Goal: Transaction & Acquisition: Purchase product/service

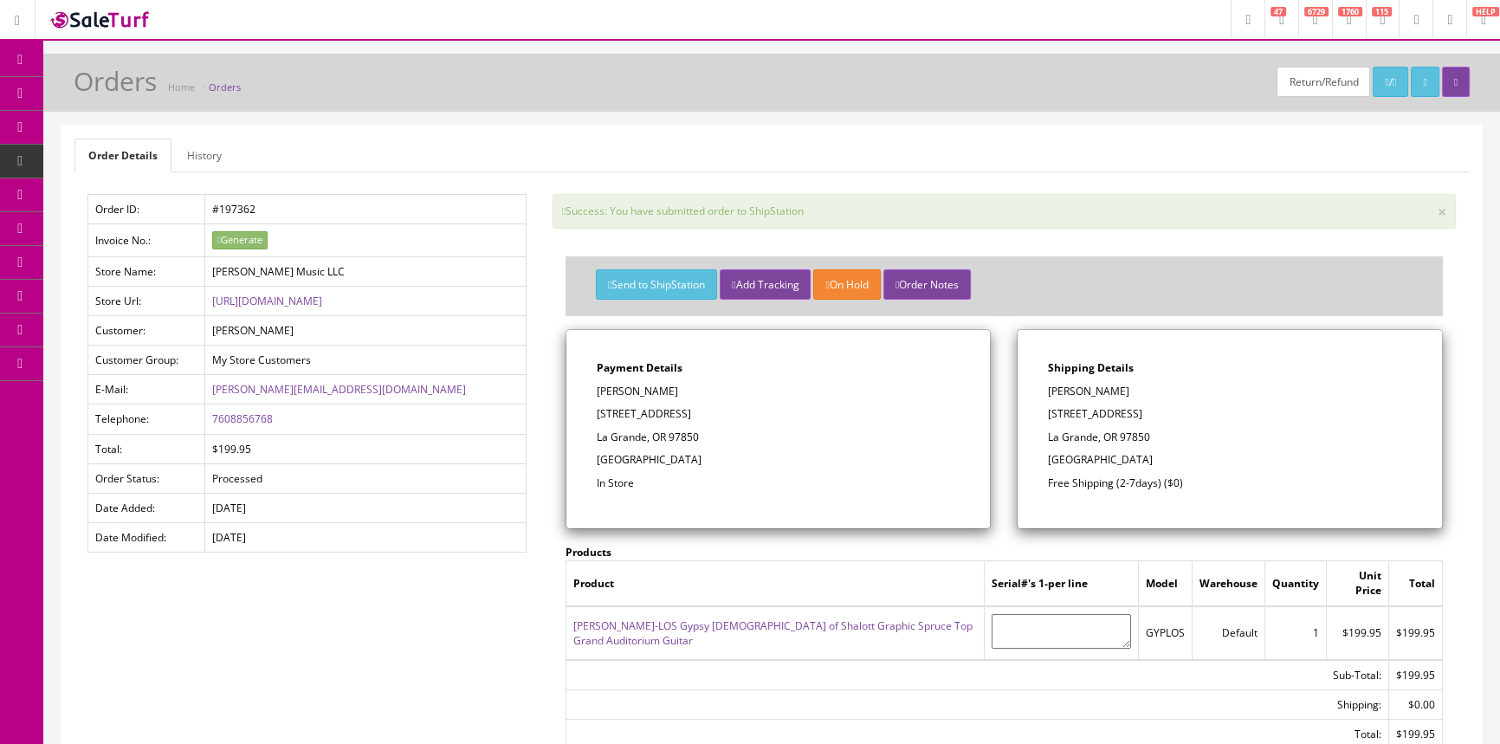
click at [94, 89] on icon at bounding box center [91, 93] width 18 height 14
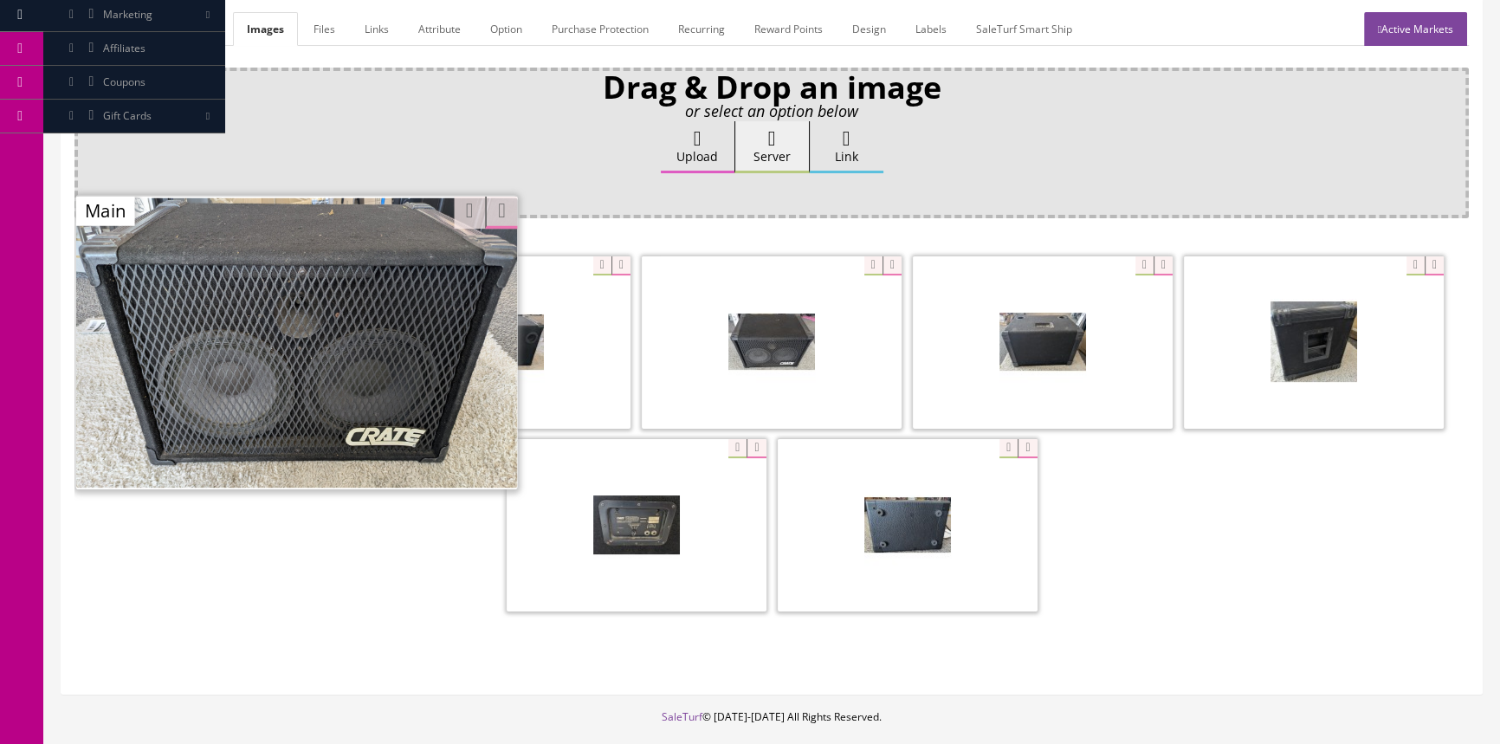
scroll to position [314, 0]
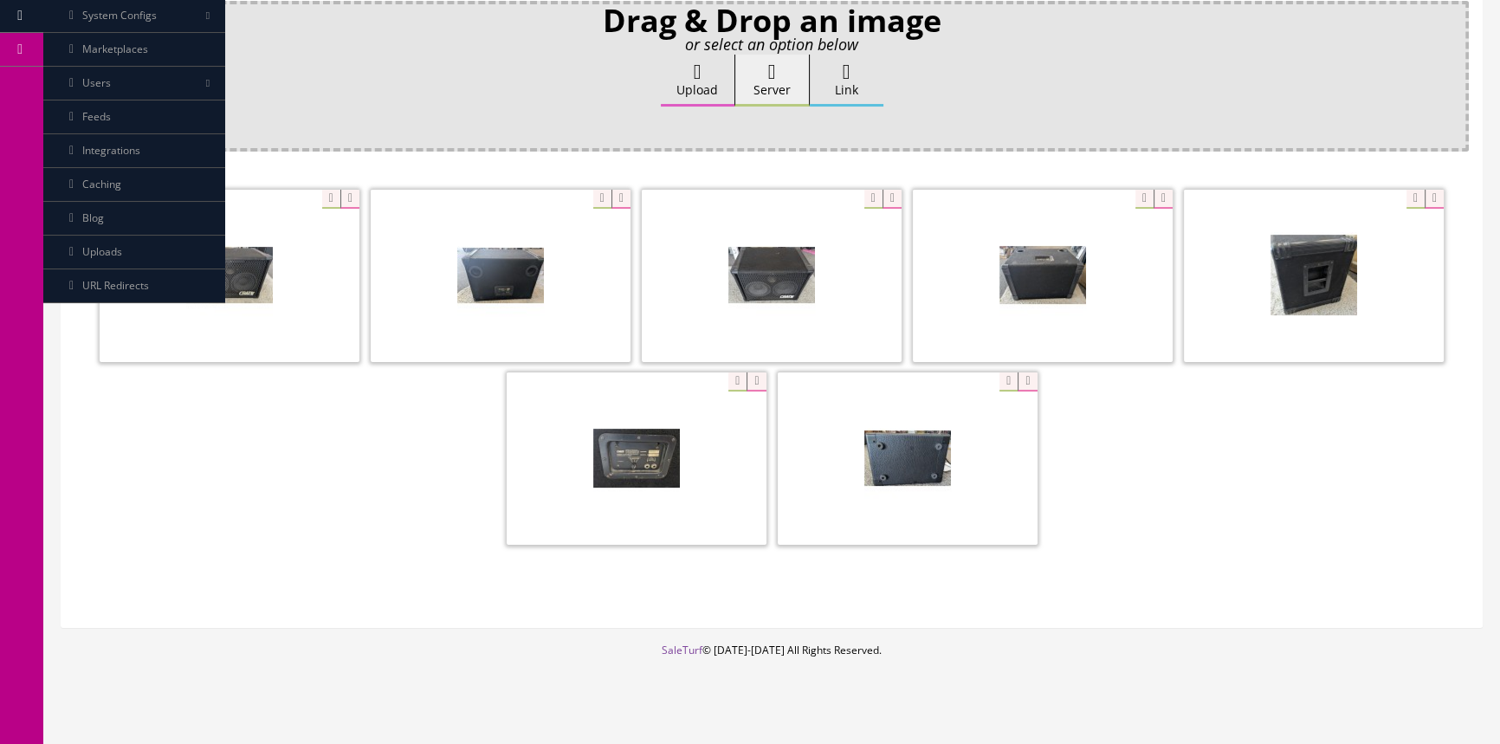
click at [404, 577] on div "Drag & Drop an image or select an option below Upload Server Link Ok WM Left To…" at bounding box center [771, 307] width 1394 height 613
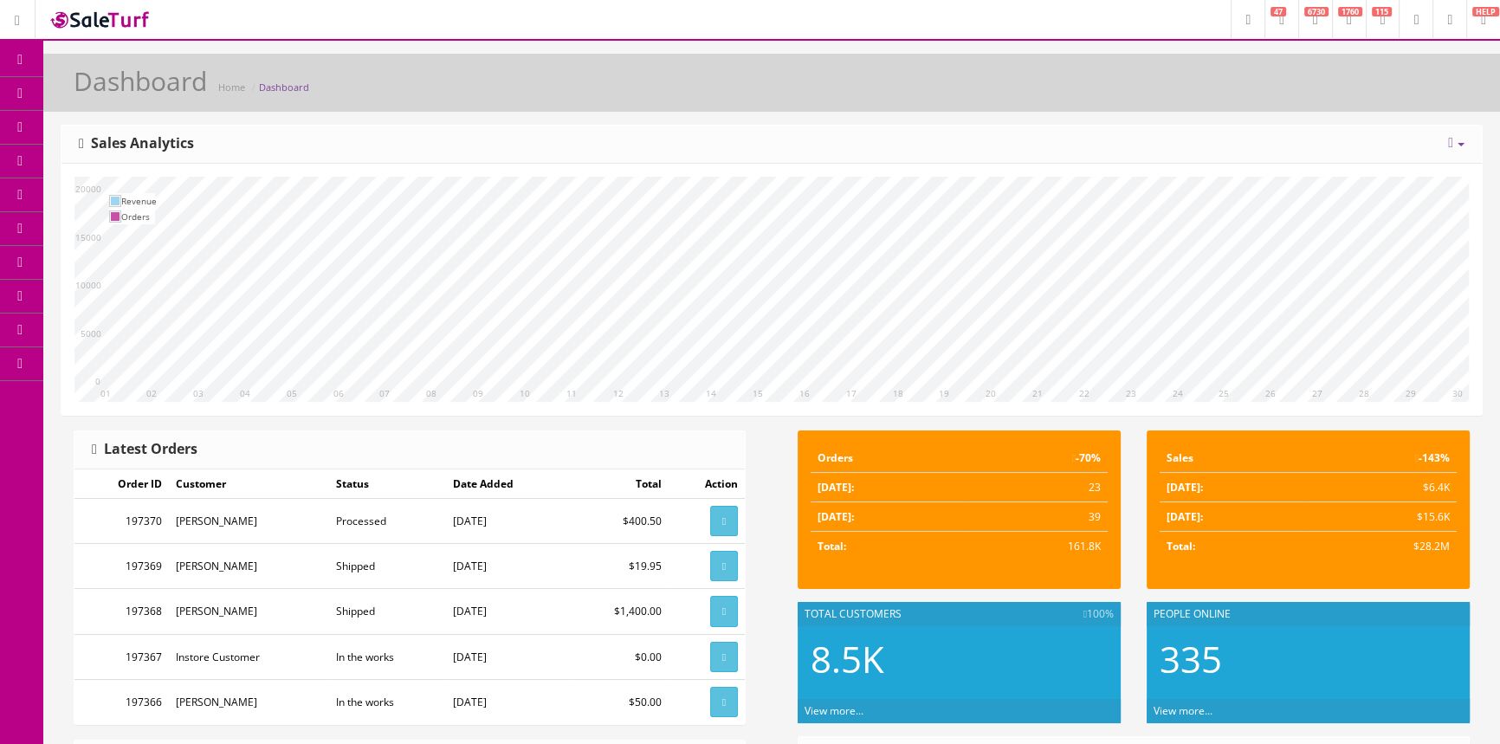
click at [160, 156] on span "POS Console" at bounding box center [133, 160] width 61 height 15
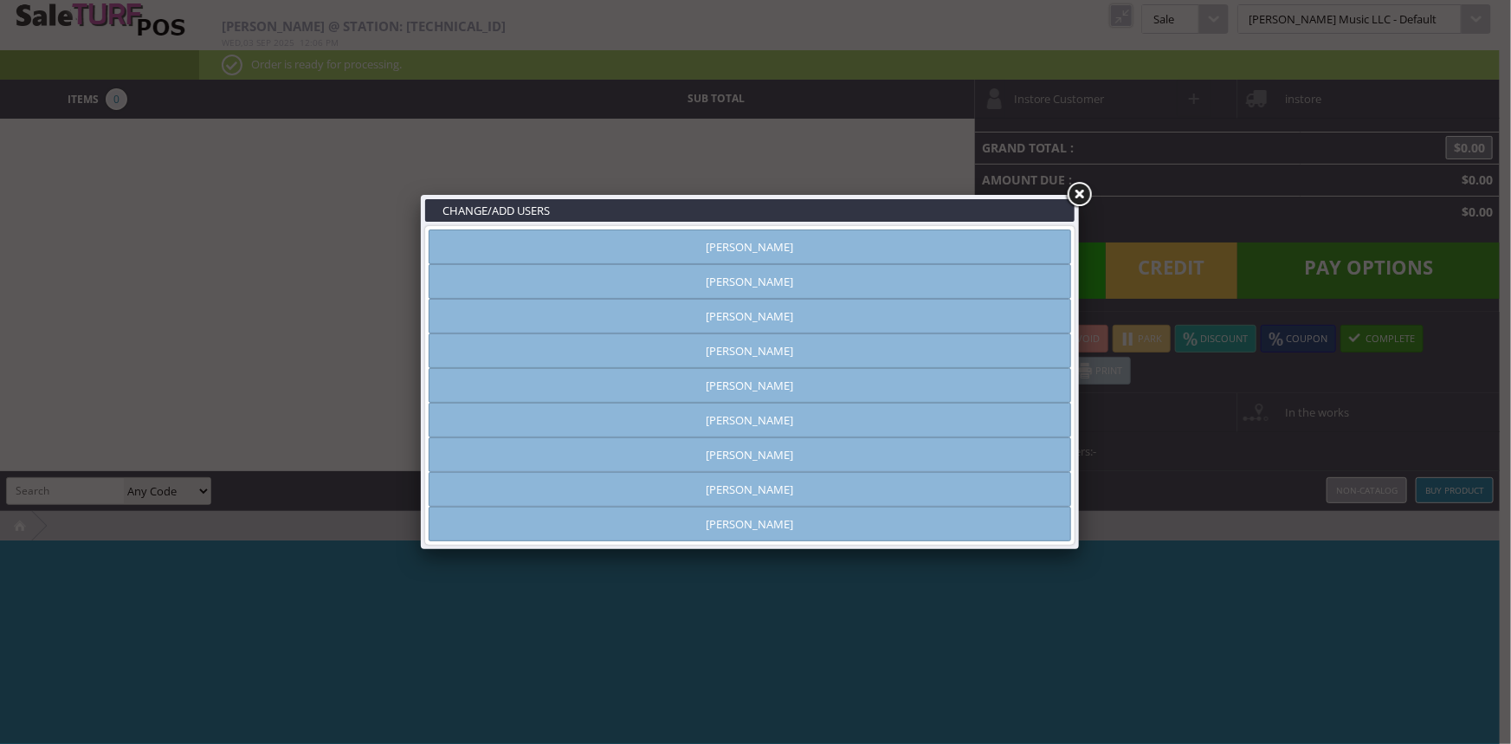
type input "[PERSON_NAME]"
click at [798, 277] on link "[PERSON_NAME]" at bounding box center [750, 281] width 643 height 35
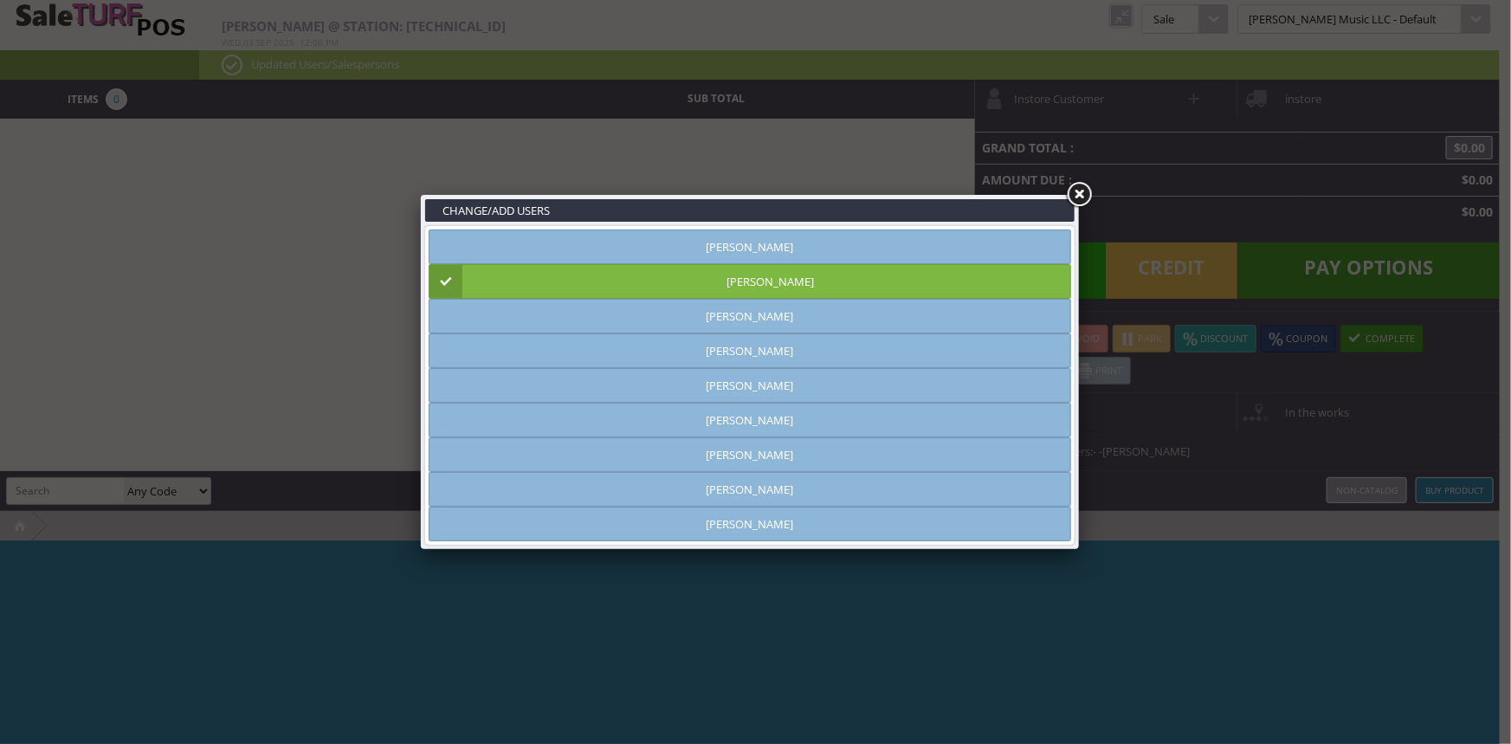
click at [1082, 190] on link at bounding box center [1078, 194] width 31 height 31
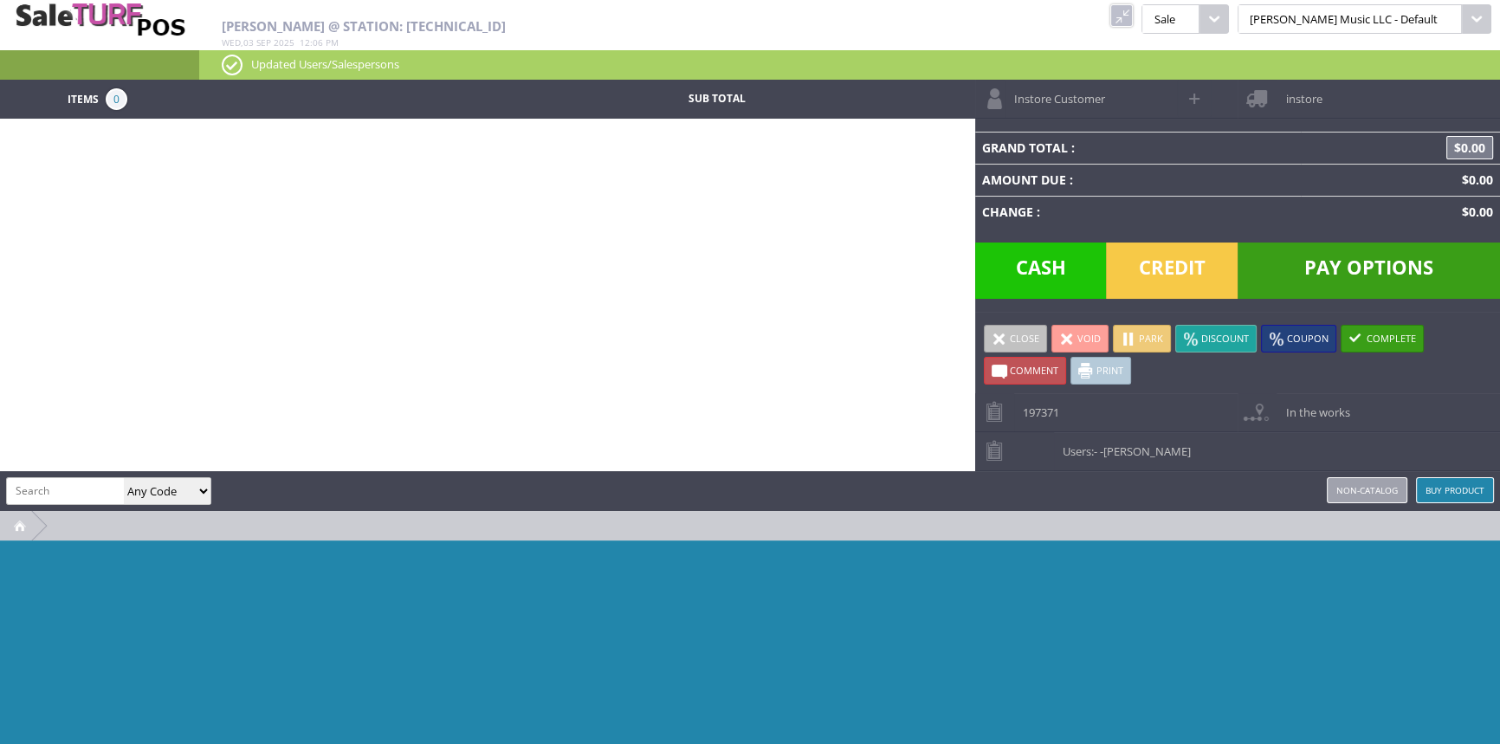
click at [1133, 8] on link at bounding box center [1121, 15] width 23 height 23
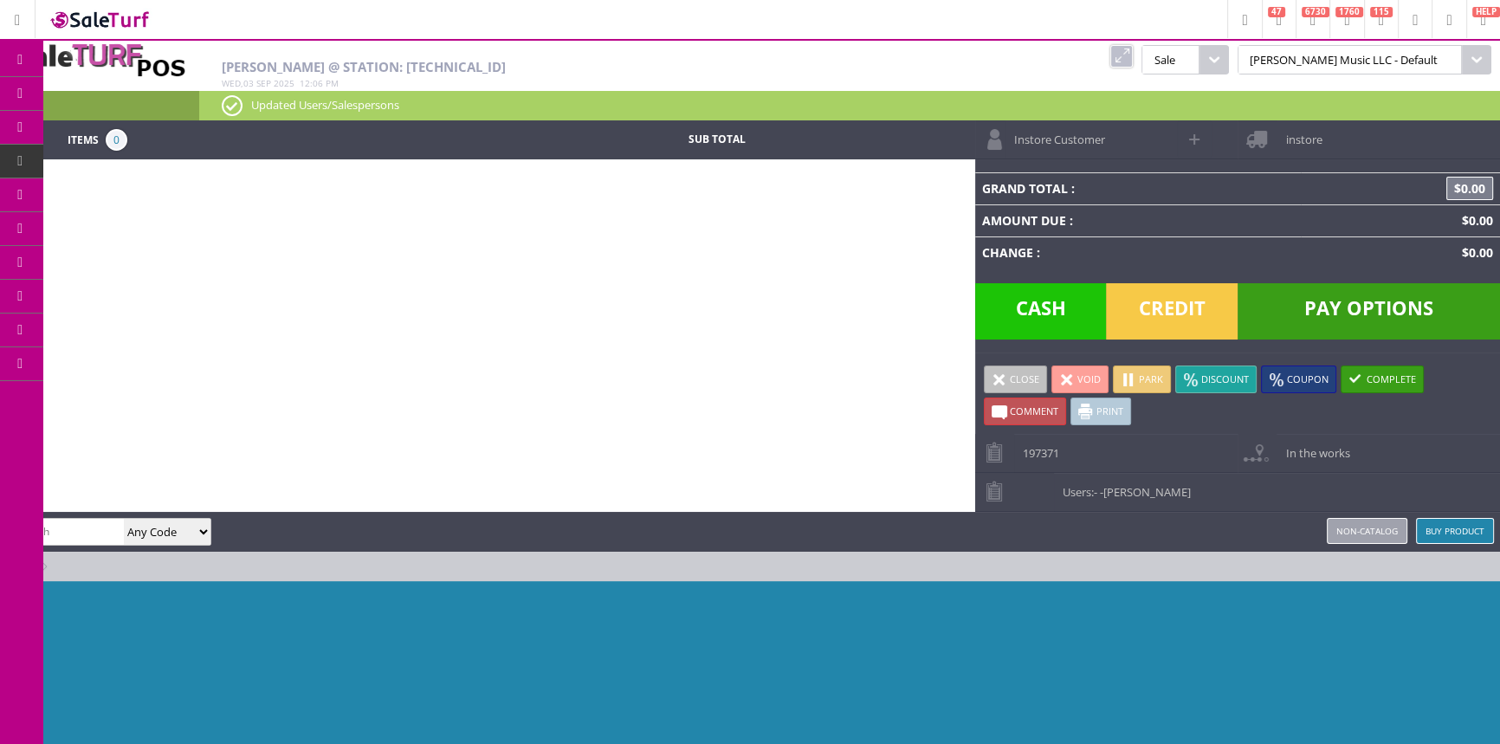
click at [127, 100] on link "Products" at bounding box center [134, 94] width 182 height 35
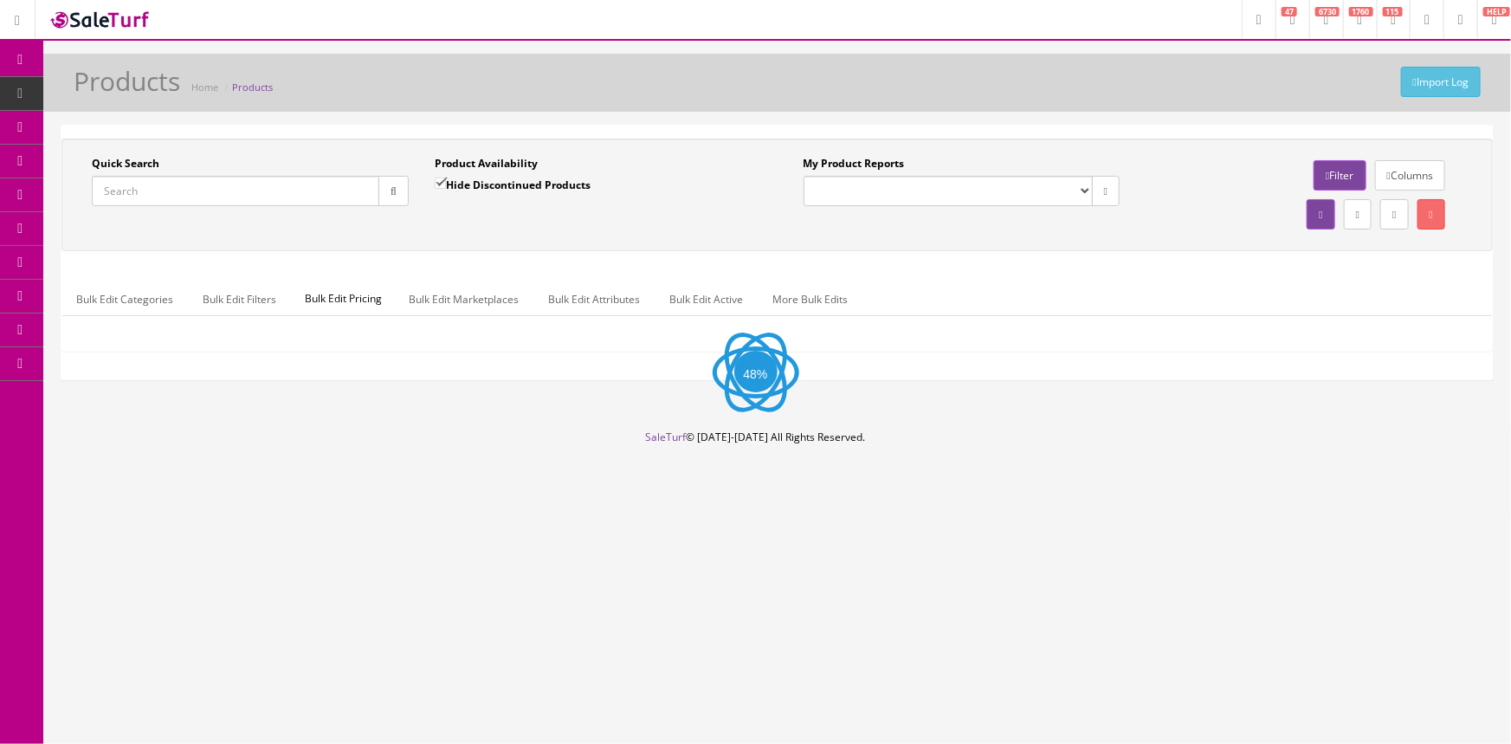
click at [223, 183] on input "Quick Search" at bounding box center [235, 191] width 287 height 30
paste input "ACST-B"
type input "ACST-B"
click at [386, 183] on button "button" at bounding box center [393, 191] width 30 height 30
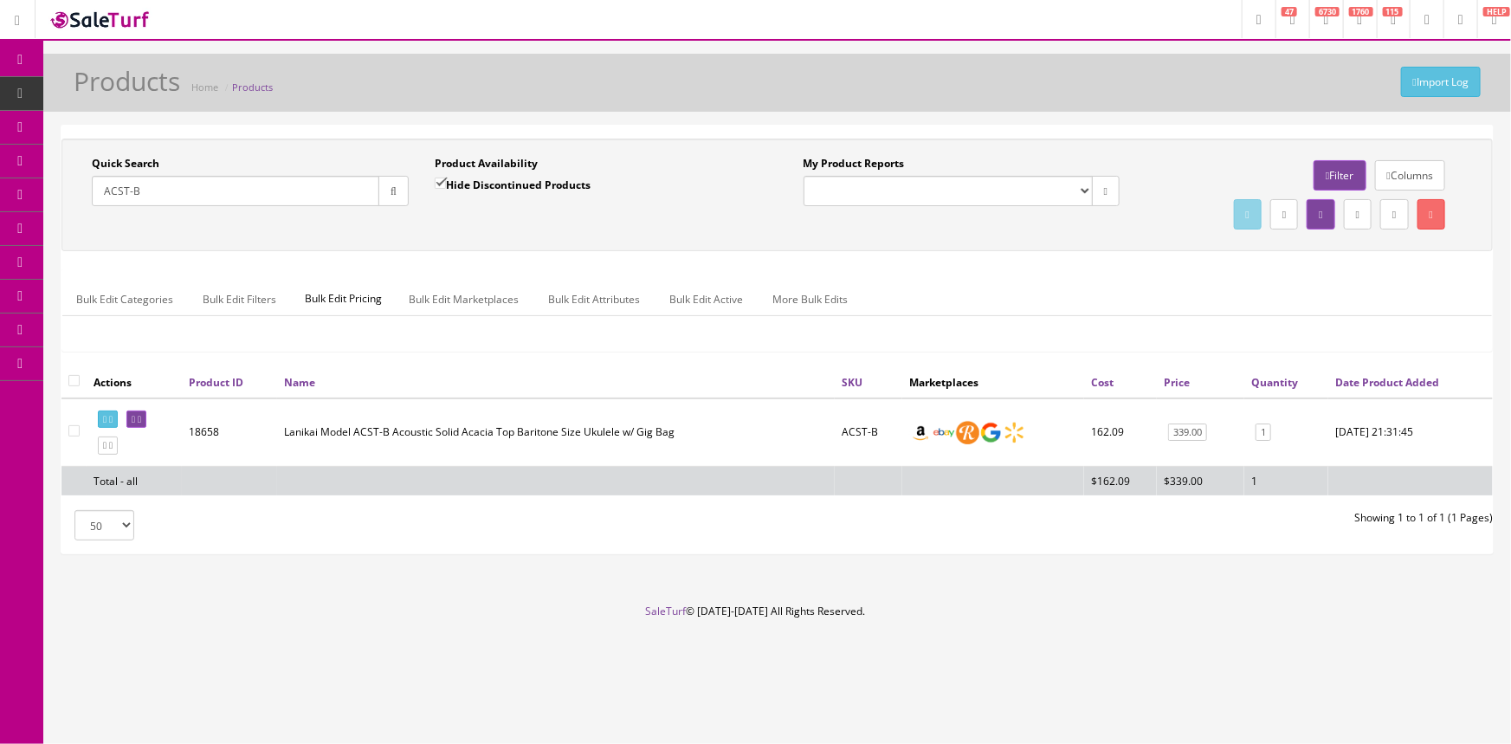
click at [122, 153] on span "POS Console" at bounding box center [133, 160] width 61 height 15
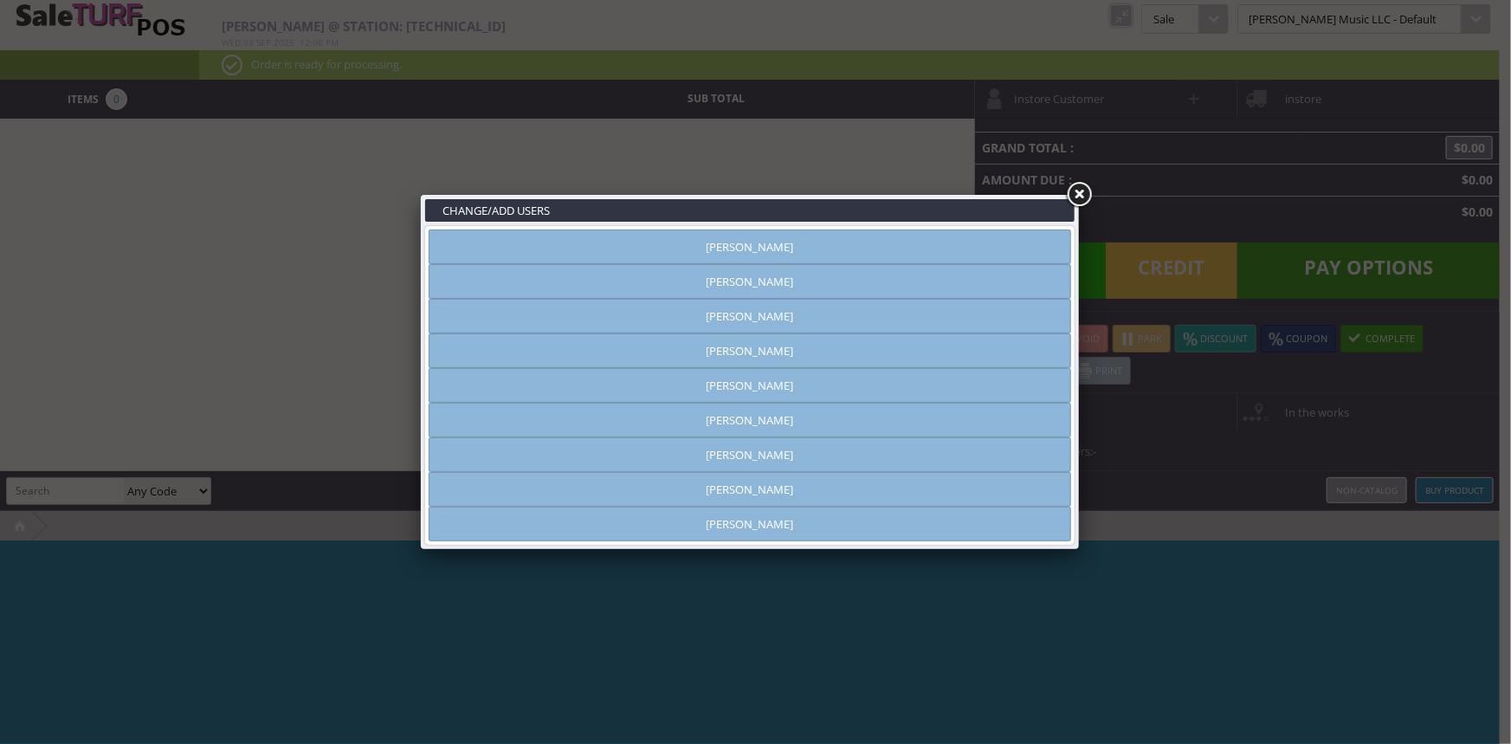
type input "[PERSON_NAME]"
drag, startPoint x: 788, startPoint y: 283, endPoint x: 819, endPoint y: 265, distance: 36.1
click at [788, 282] on link "[PERSON_NAME]" at bounding box center [750, 281] width 643 height 35
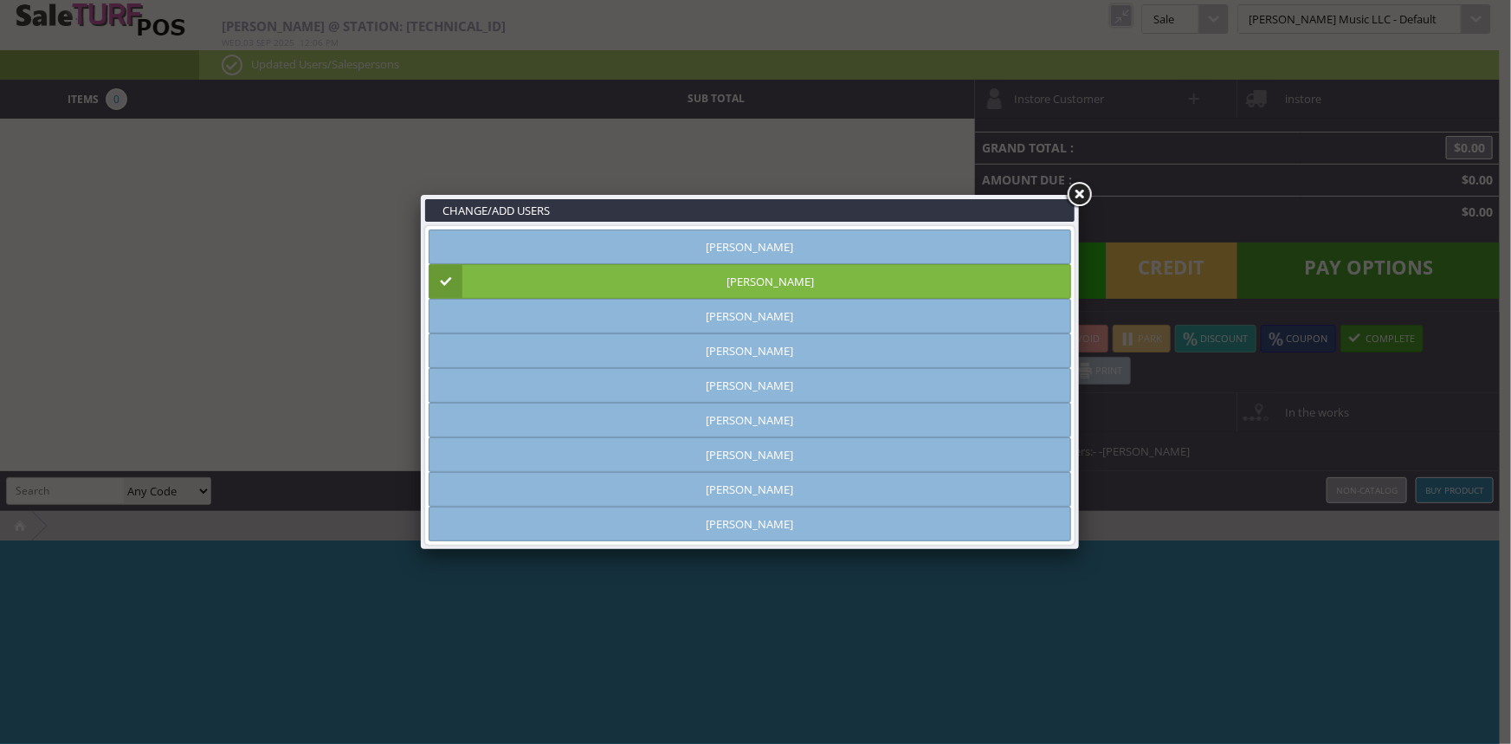
click at [1082, 181] on link at bounding box center [1078, 194] width 31 height 31
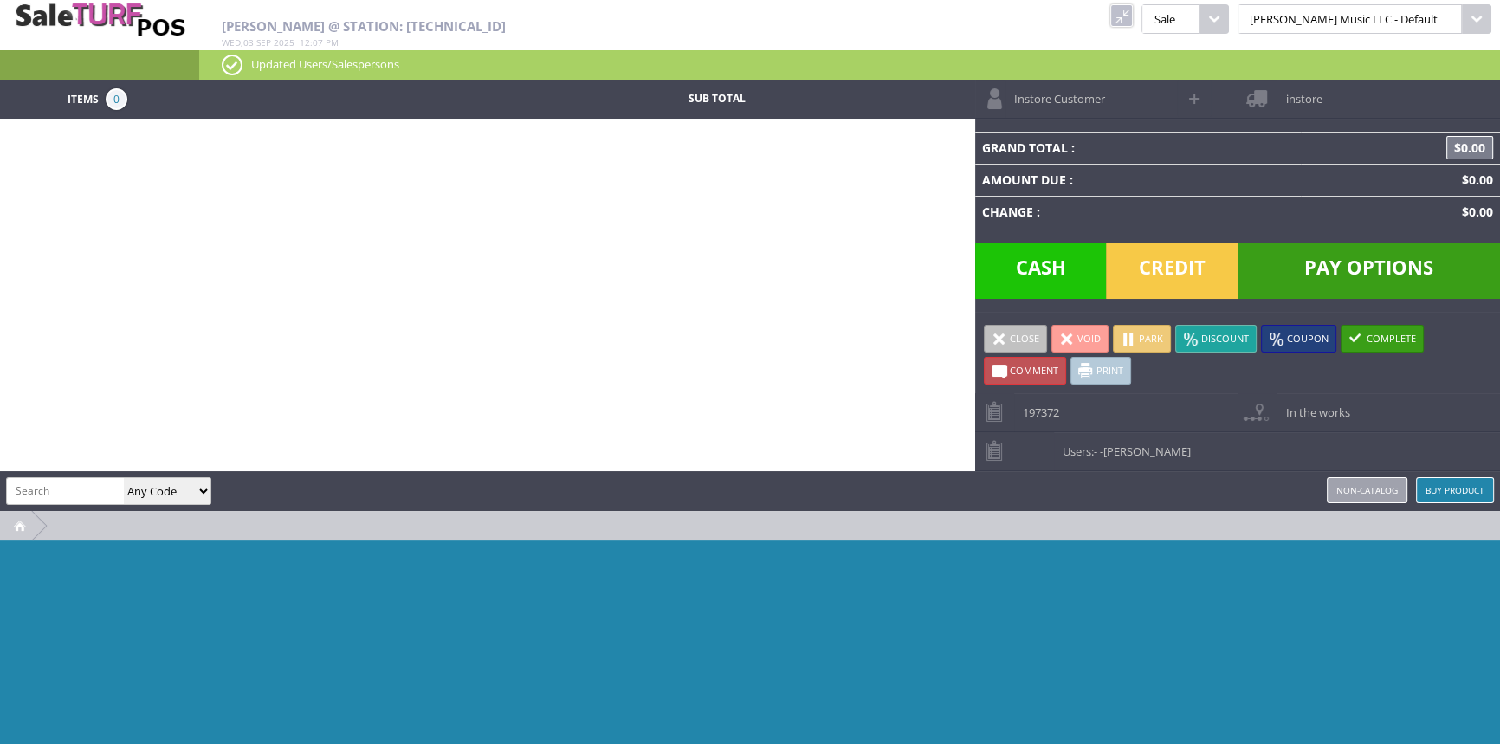
click at [1185, 10] on div "[PERSON_NAME] @ Station: [TECHNICAL_ID] [DATE] 12 : 07 pm kcukulele Pukanala [G…" at bounding box center [750, 40] width 1500 height 80
click at [1133, 21] on link at bounding box center [1121, 15] width 23 height 23
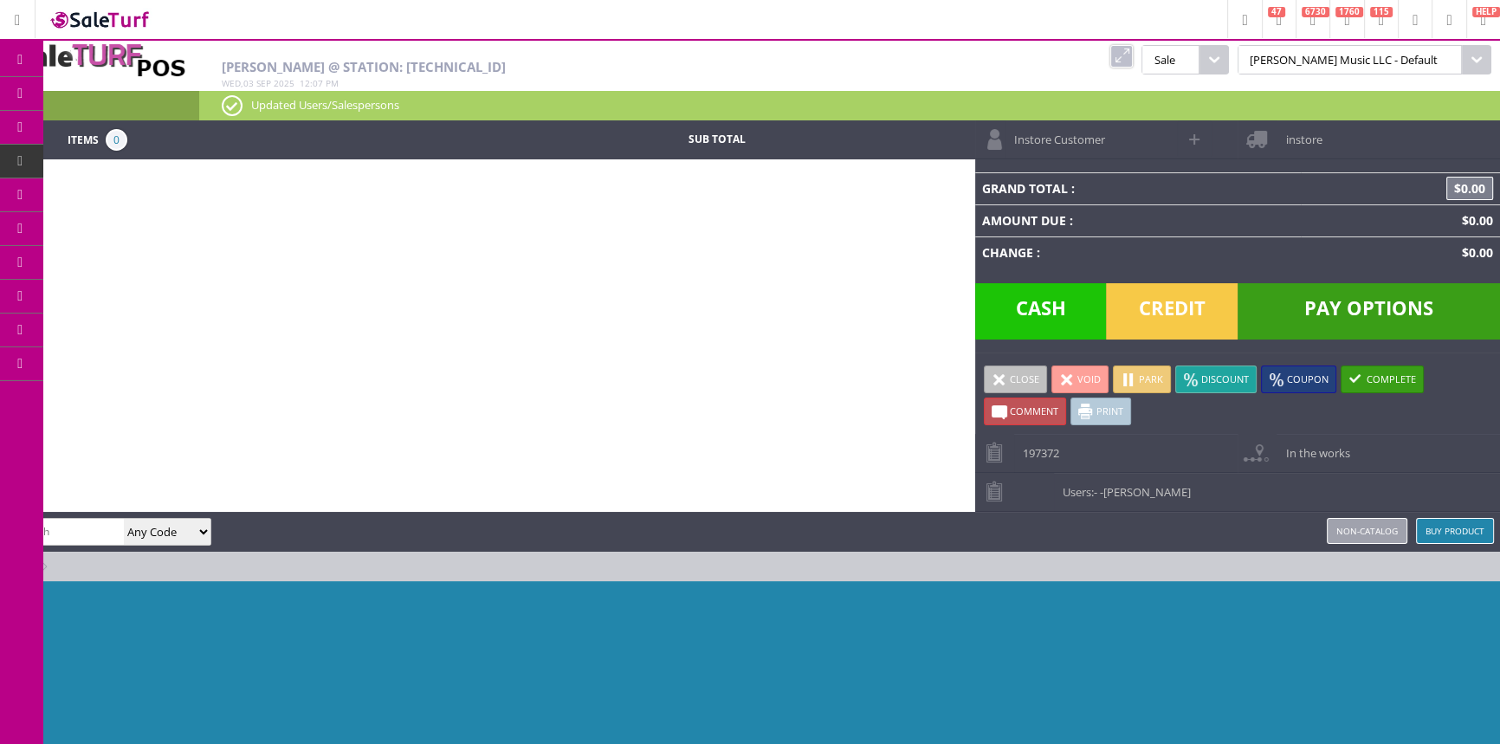
click at [91, 80] on link "Products" at bounding box center [134, 94] width 182 height 35
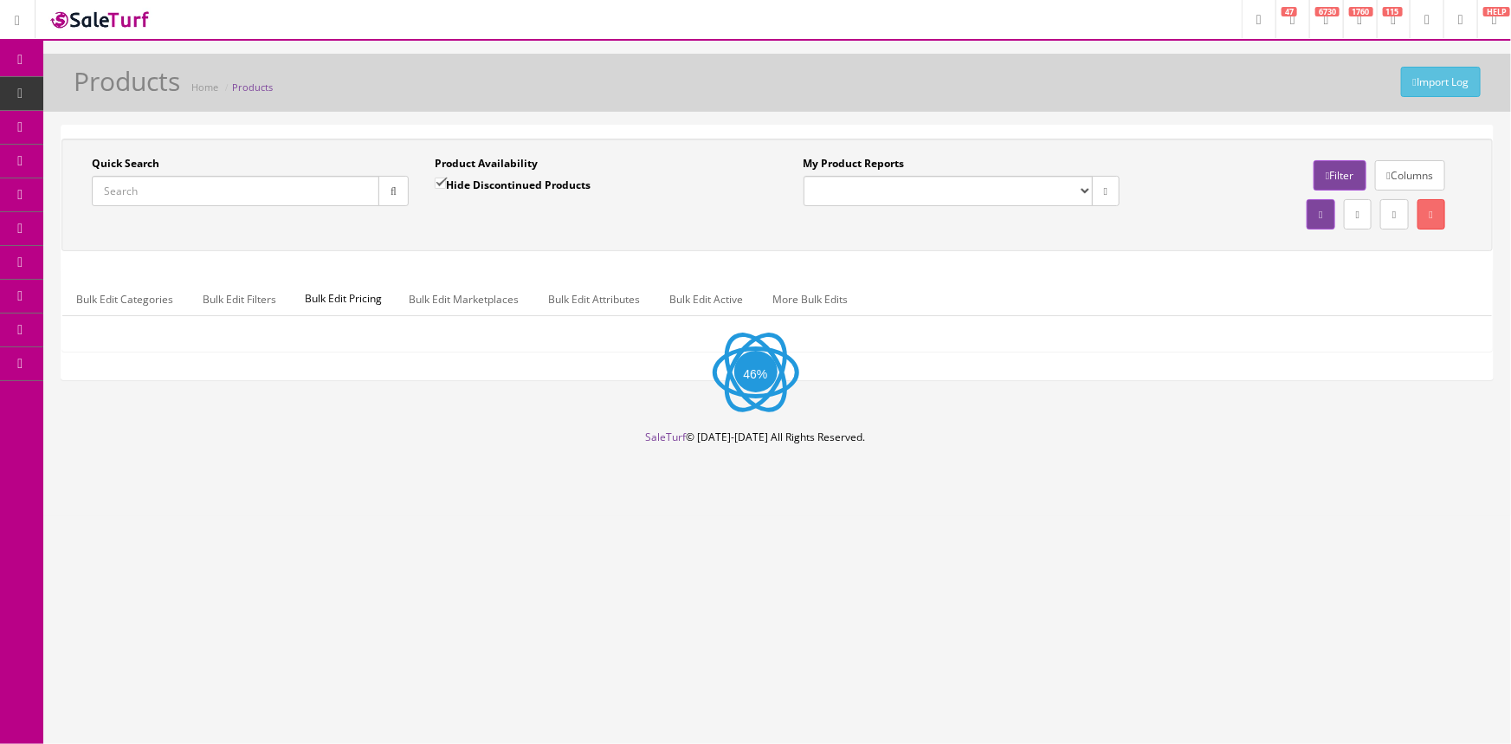
click at [147, 193] on input "Quick Search" at bounding box center [235, 191] width 287 height 30
paste input "ACST-B"
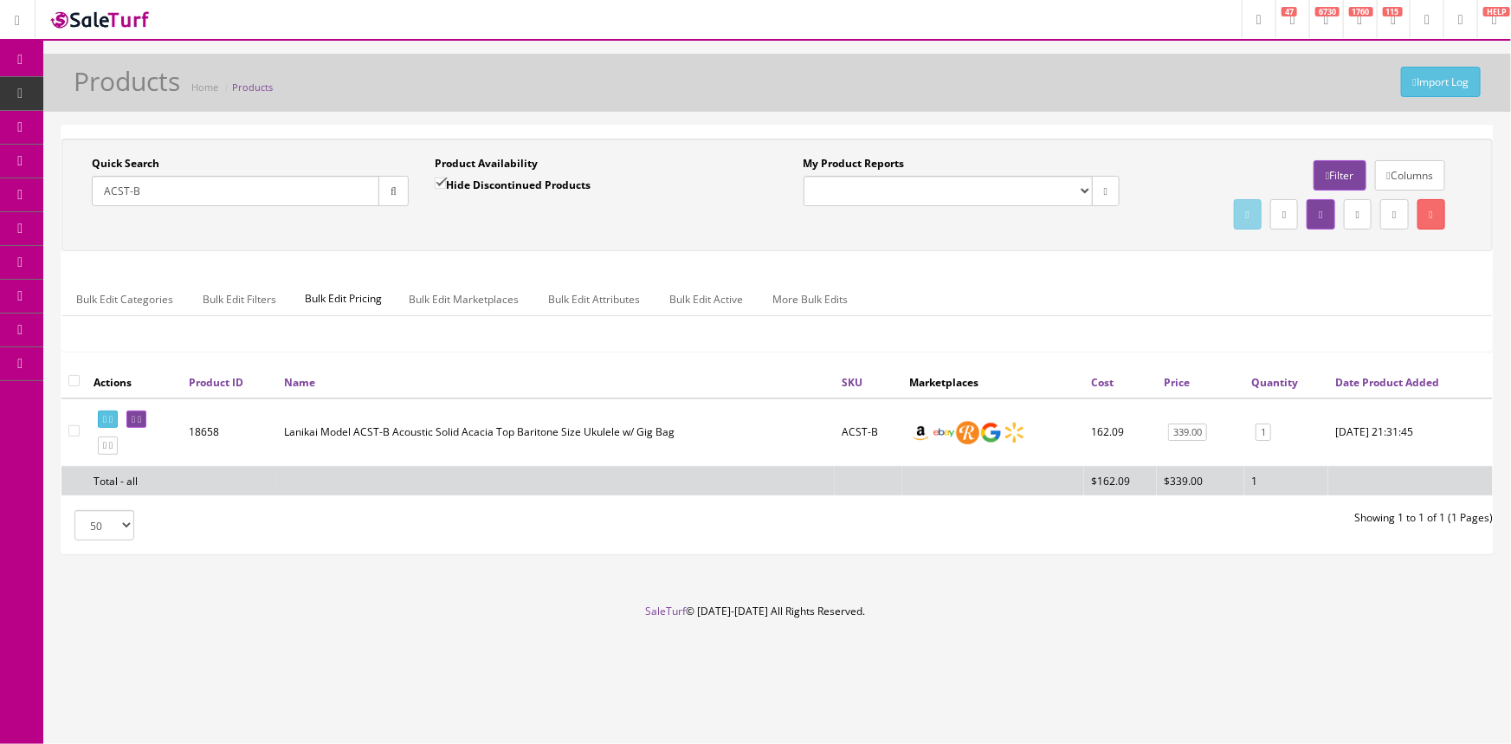
type input "ACST-B"
drag, startPoint x: 196, startPoint y: 194, endPoint x: 87, endPoint y: 193, distance: 108.2
click at [87, 193] on div "Quick Search ACST-B Date From" at bounding box center [250, 187] width 343 height 63
click at [121, 161] on span "POS Console" at bounding box center [133, 160] width 61 height 15
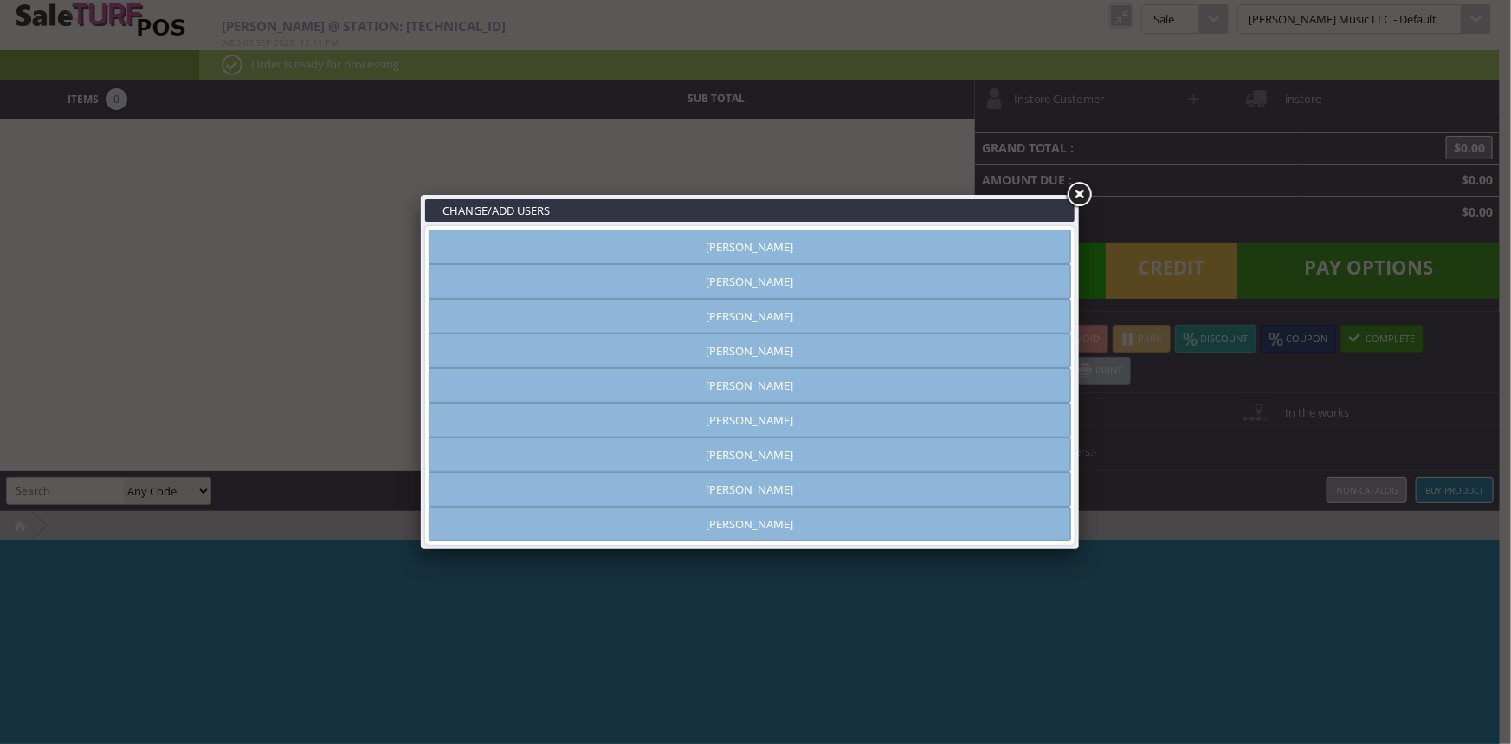
type input "[PERSON_NAME]"
click at [733, 346] on link "[PERSON_NAME]" at bounding box center [750, 350] width 643 height 35
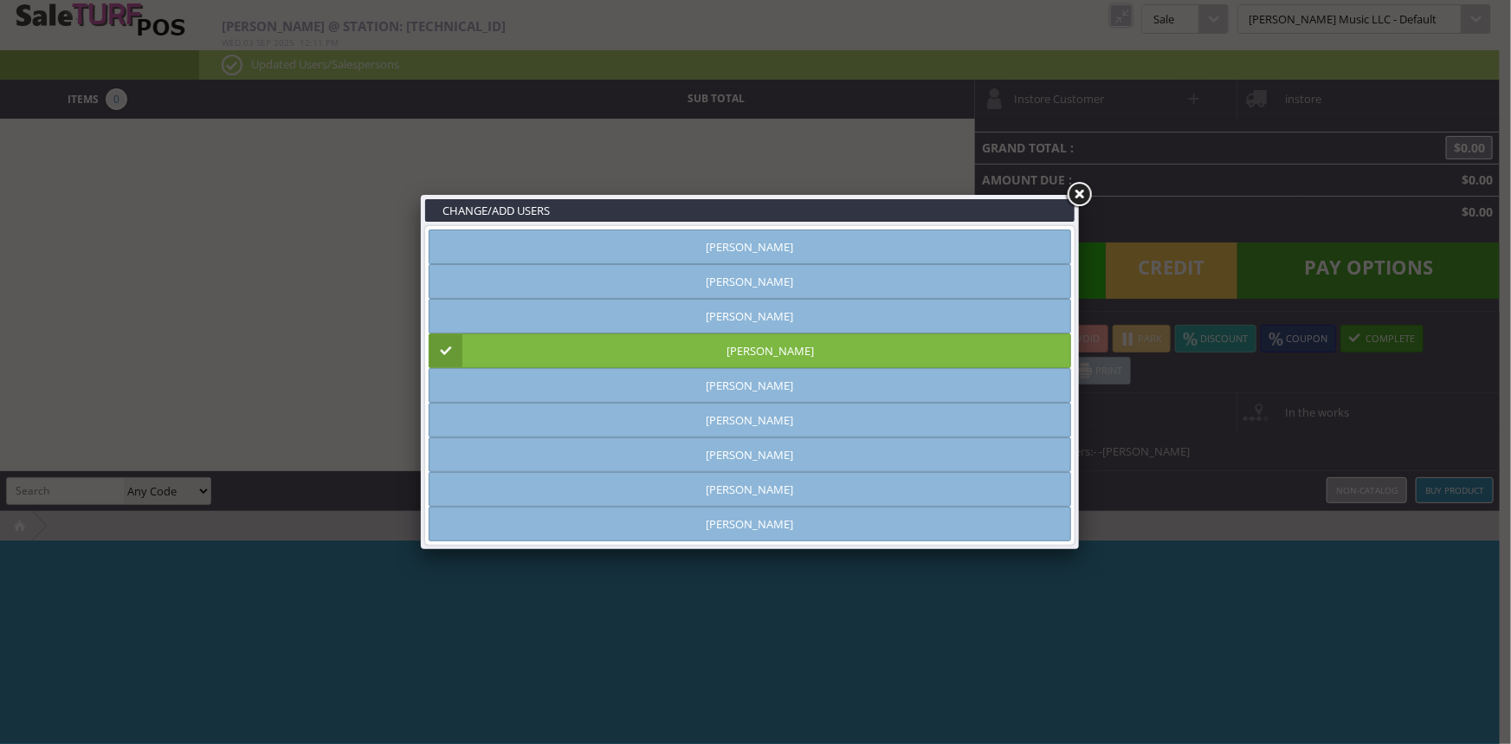
click at [1087, 197] on link at bounding box center [1078, 194] width 31 height 31
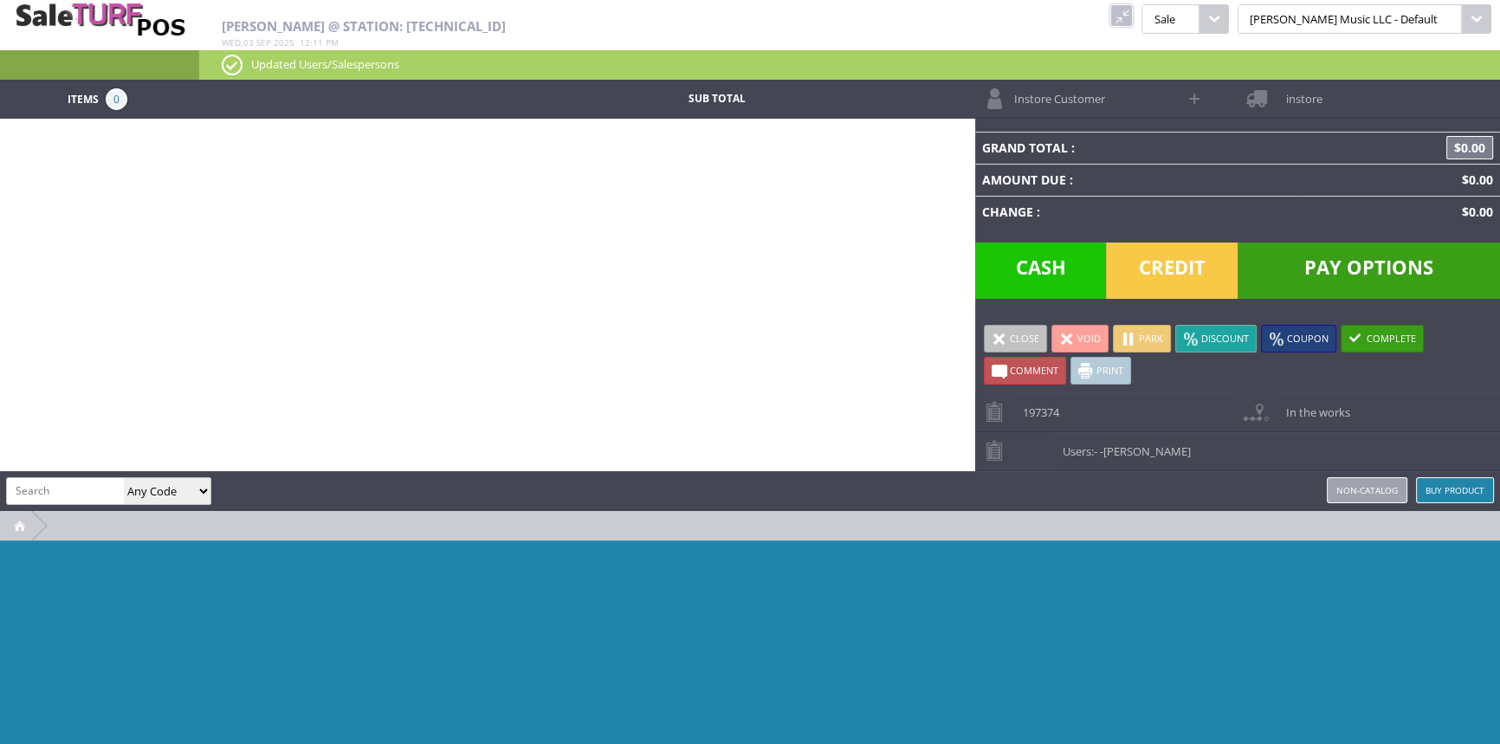
click at [1068, 95] on span "Instore Customer" at bounding box center [1055, 93] width 100 height 27
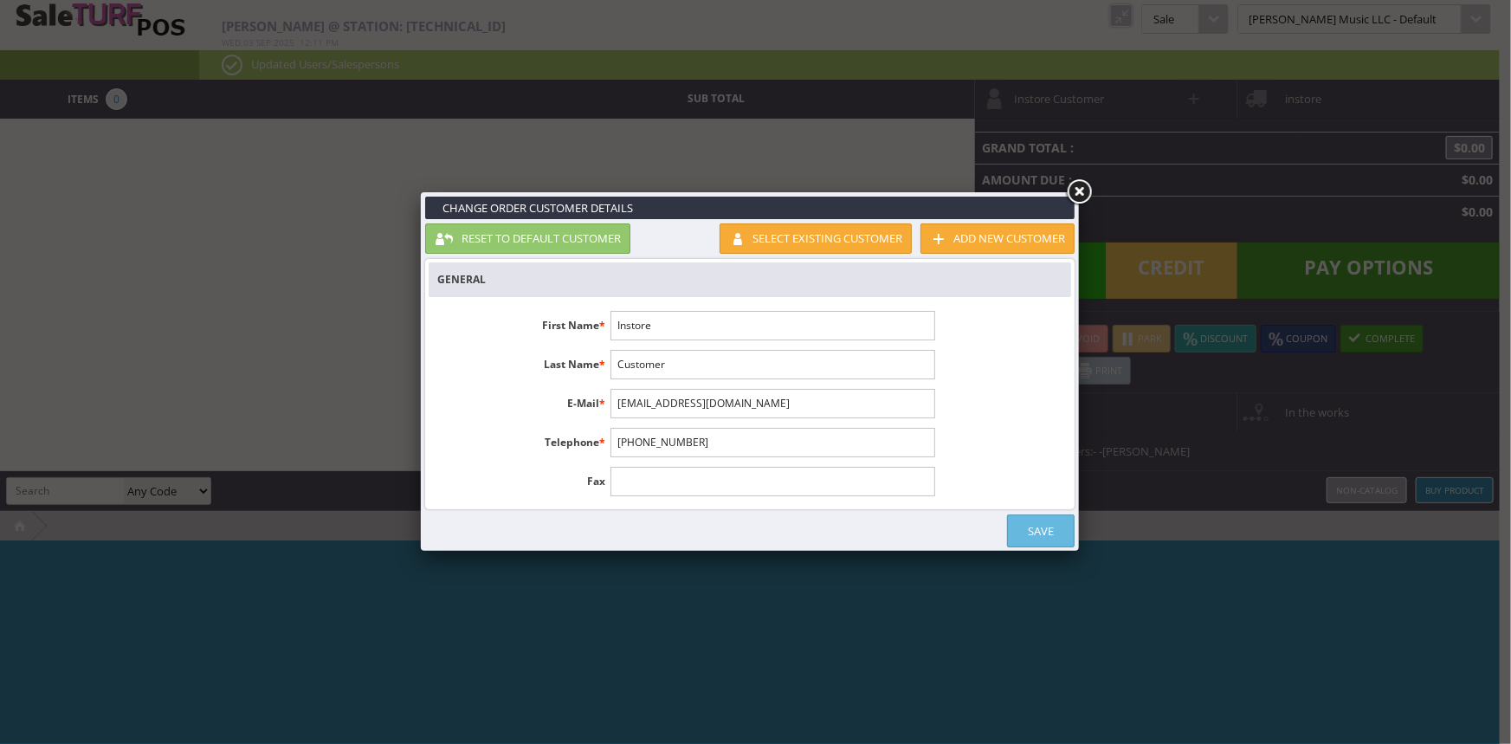
click at [704, 314] on input "Instore" at bounding box center [772, 325] width 324 height 29
drag, startPoint x: 707, startPoint y: 332, endPoint x: 547, endPoint y: 345, distance: 159.9
click at [547, 345] on ul "First Name * Instore Last Name * Customer E-Mail * [EMAIL_ADDRESS][DOMAIN_NAME]…" at bounding box center [686, 403] width 514 height 204
click at [669, 336] on input "Instore" at bounding box center [772, 325] width 324 height 29
type input "I"
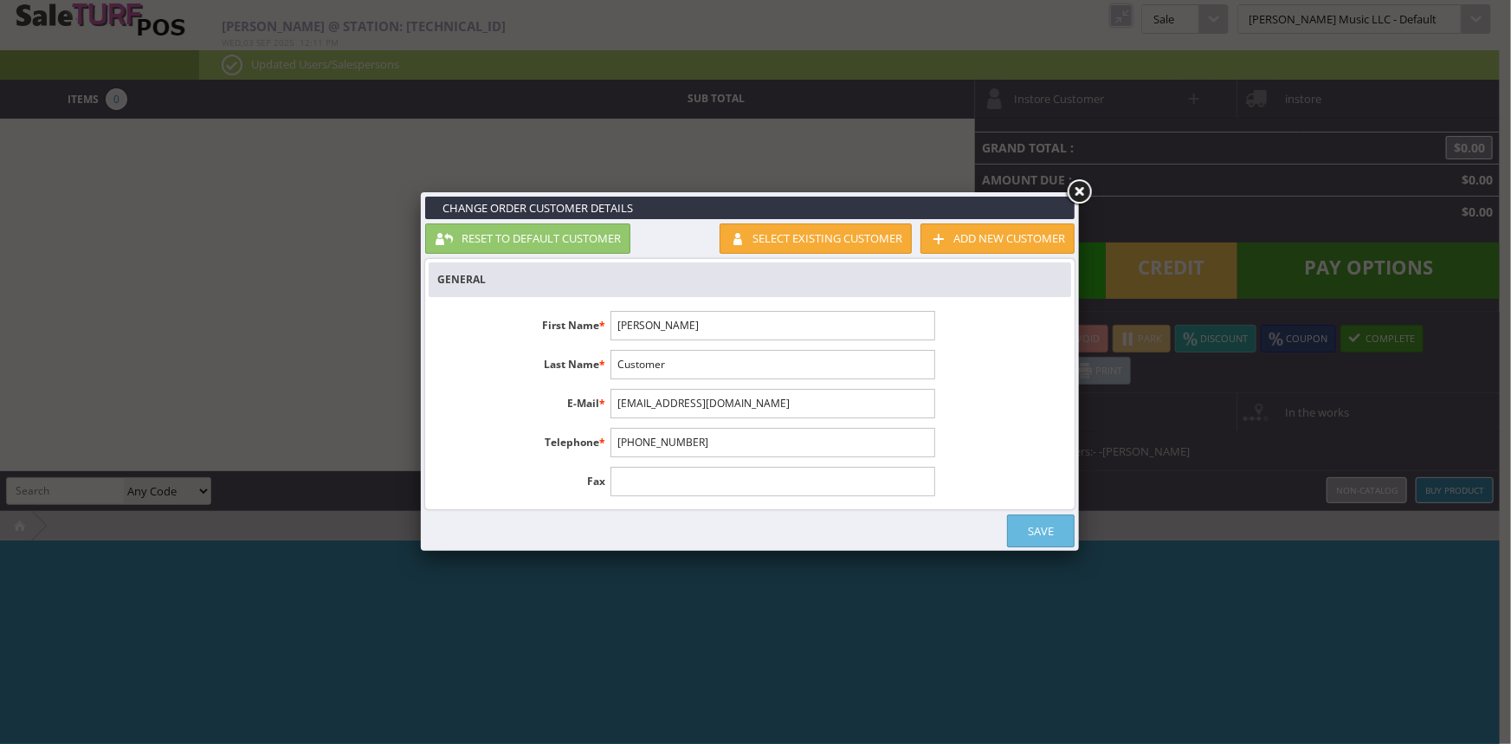
type input "[PERSON_NAME]"
type input "8168194692"
click at [1043, 542] on link "Save" at bounding box center [1041, 530] width 68 height 33
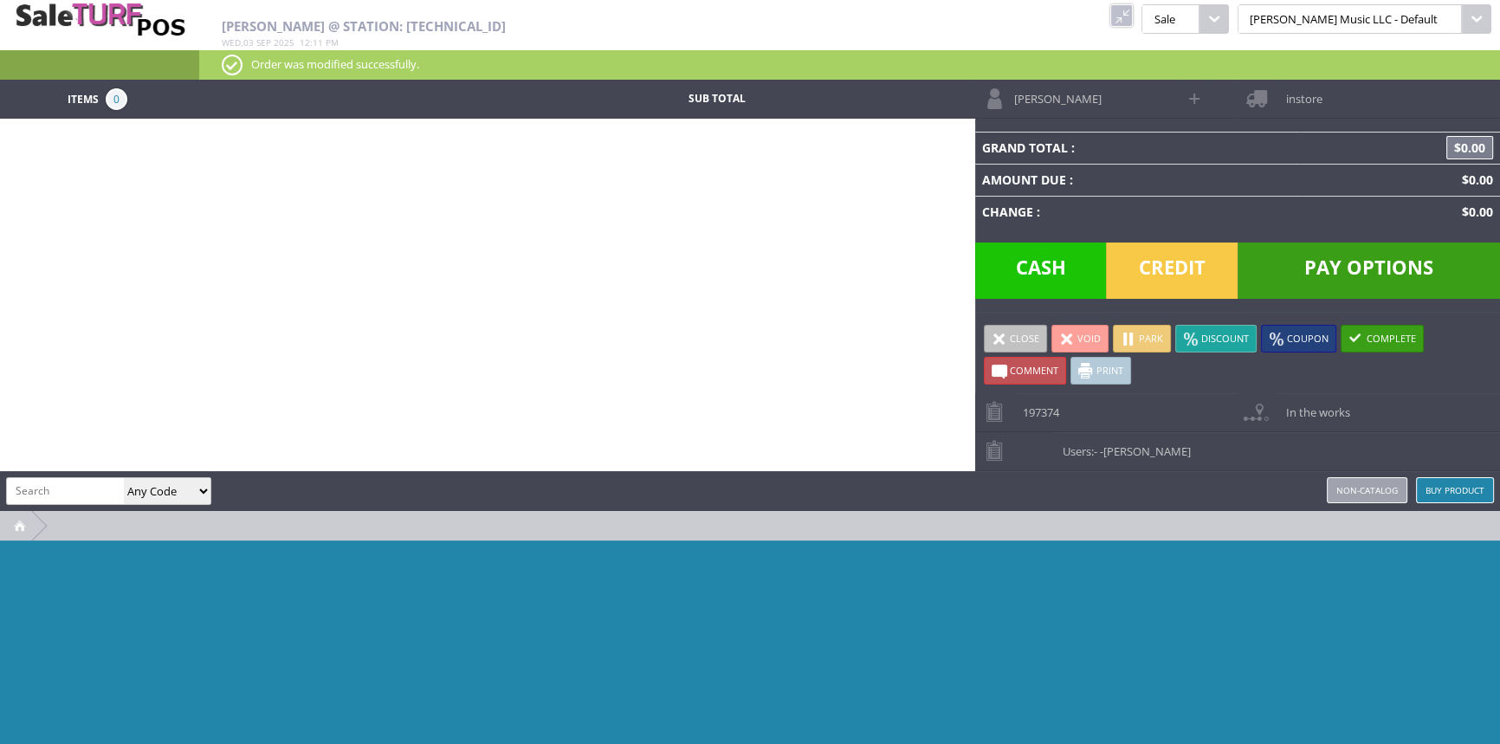
click at [53, 493] on input "search" at bounding box center [65, 490] width 117 height 25
type input "service"
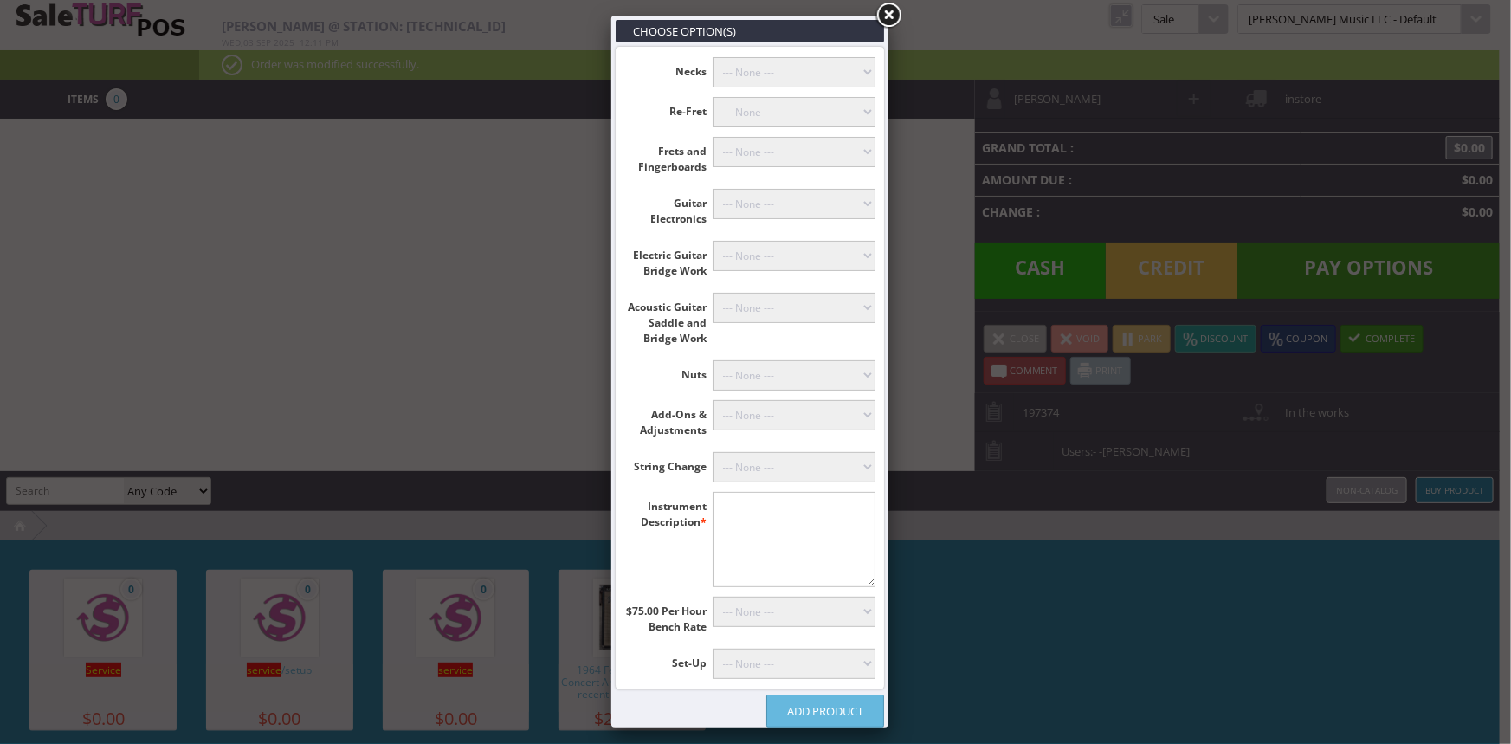
click at [787, 519] on textarea"] at bounding box center [795, 539] width 164 height 95
click at [772, 511] on textarea"] at bounding box center [795, 539] width 164 height 95
type textarea"] "Autoharp"
click at [761, 608] on select"] "--- None --- 10 Hours (+$750.00) 9 Hours (+$675.00) 8 Hours (+$600.00) 7 Hours …" at bounding box center [795, 612] width 164 height 30
select select"] "5"
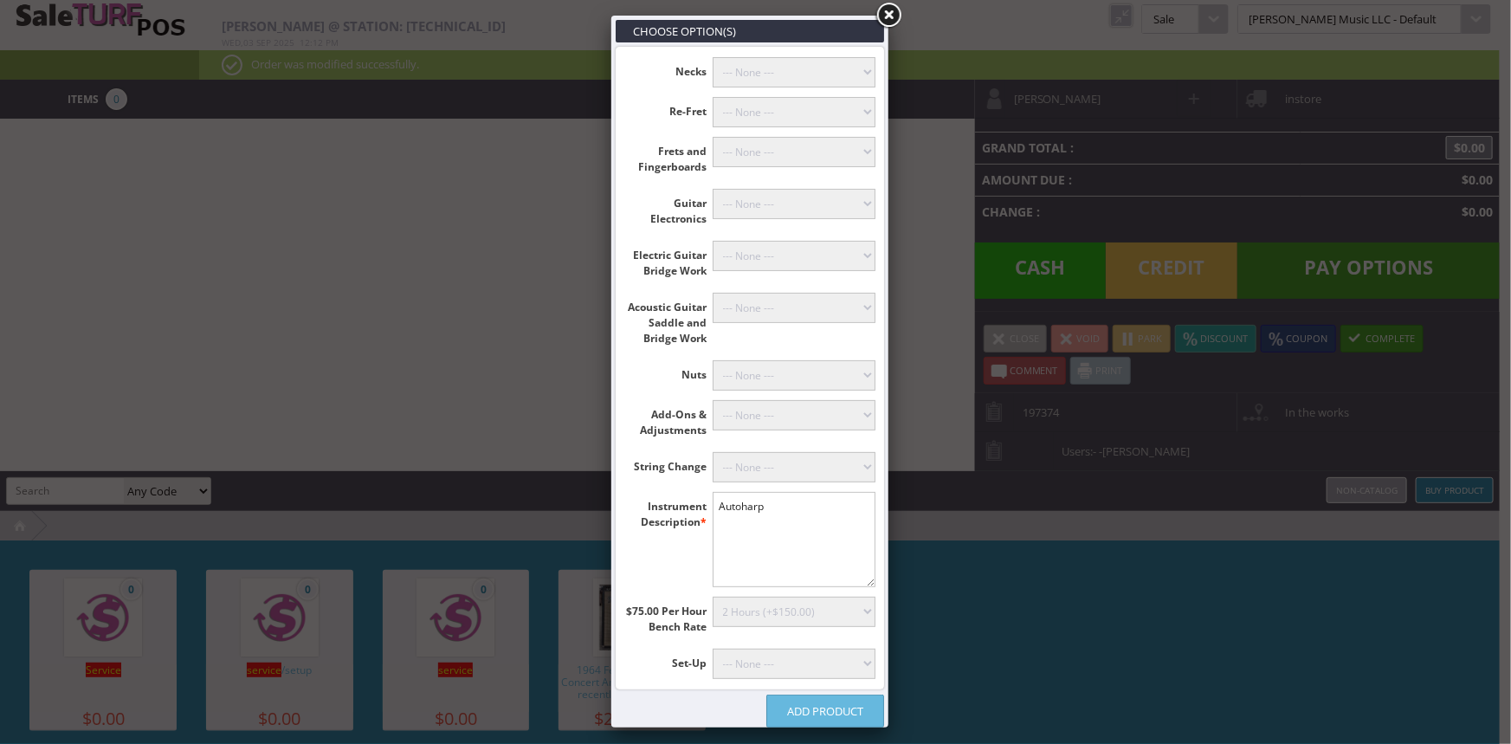
click at [713, 597] on select"] "--- None --- 10 Hours (+$750.00) 9 Hours (+$675.00) 8 Hours (+$600.00) 7 Hours …" at bounding box center [795, 612] width 164 height 30
click at [810, 705] on link "Add Product" at bounding box center [825, 710] width 118 height 33
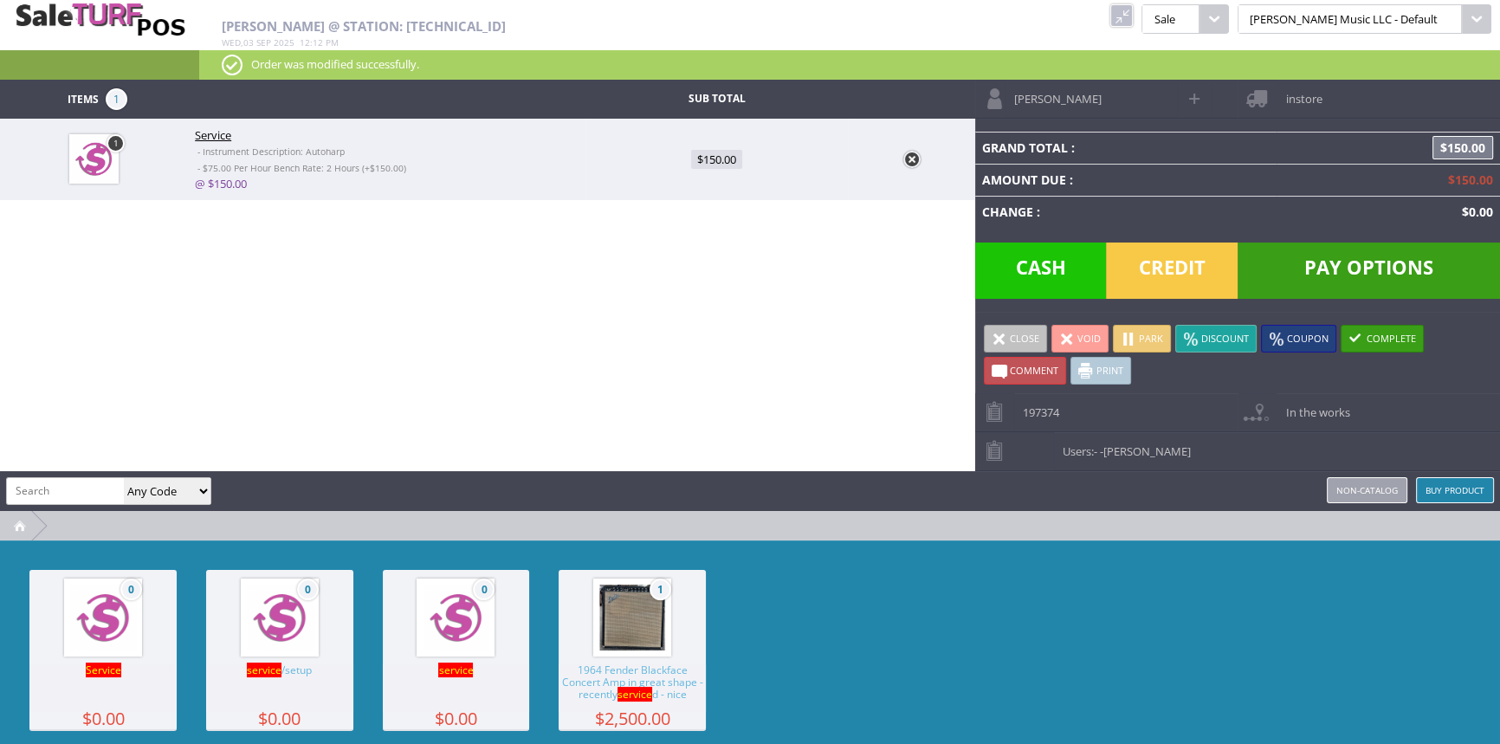
click at [74, 491] on input "search" at bounding box center [65, 490] width 117 height 25
type input "part"
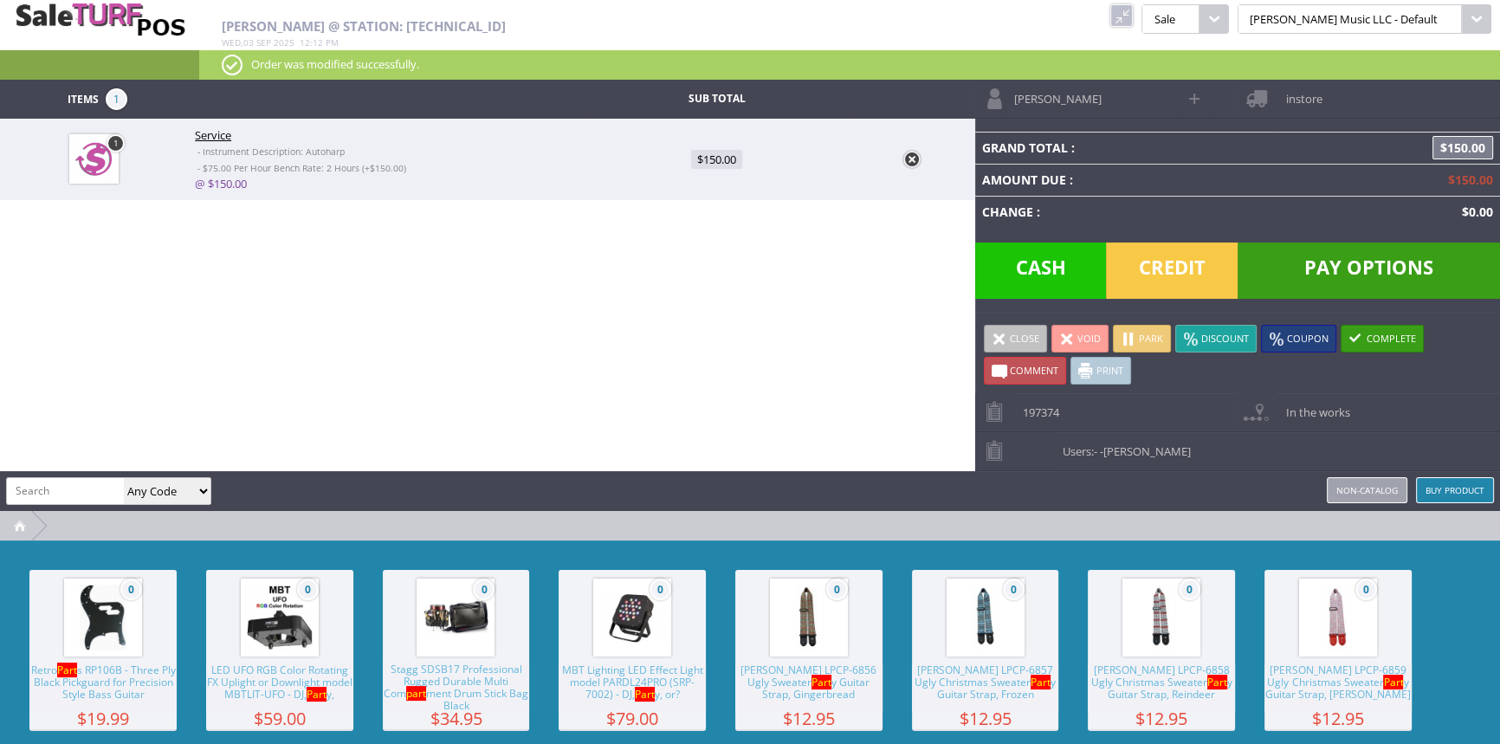
scroll to position [157, 0]
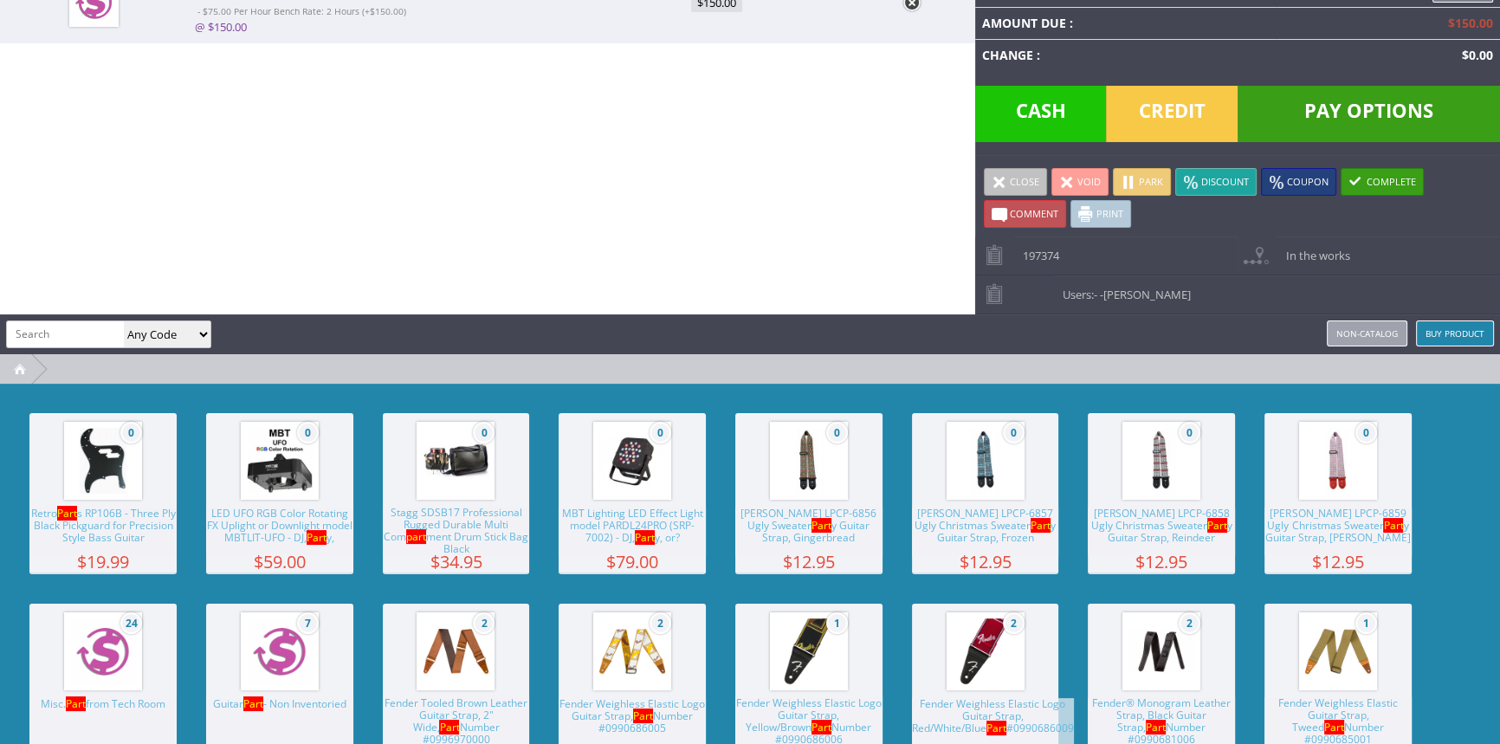
click at [145, 654] on span "24" at bounding box center [102, 651] width 147 height 95
click at [225, 86] on link "@ $0.00" at bounding box center [215, 84] width 40 height 16
type input "0"
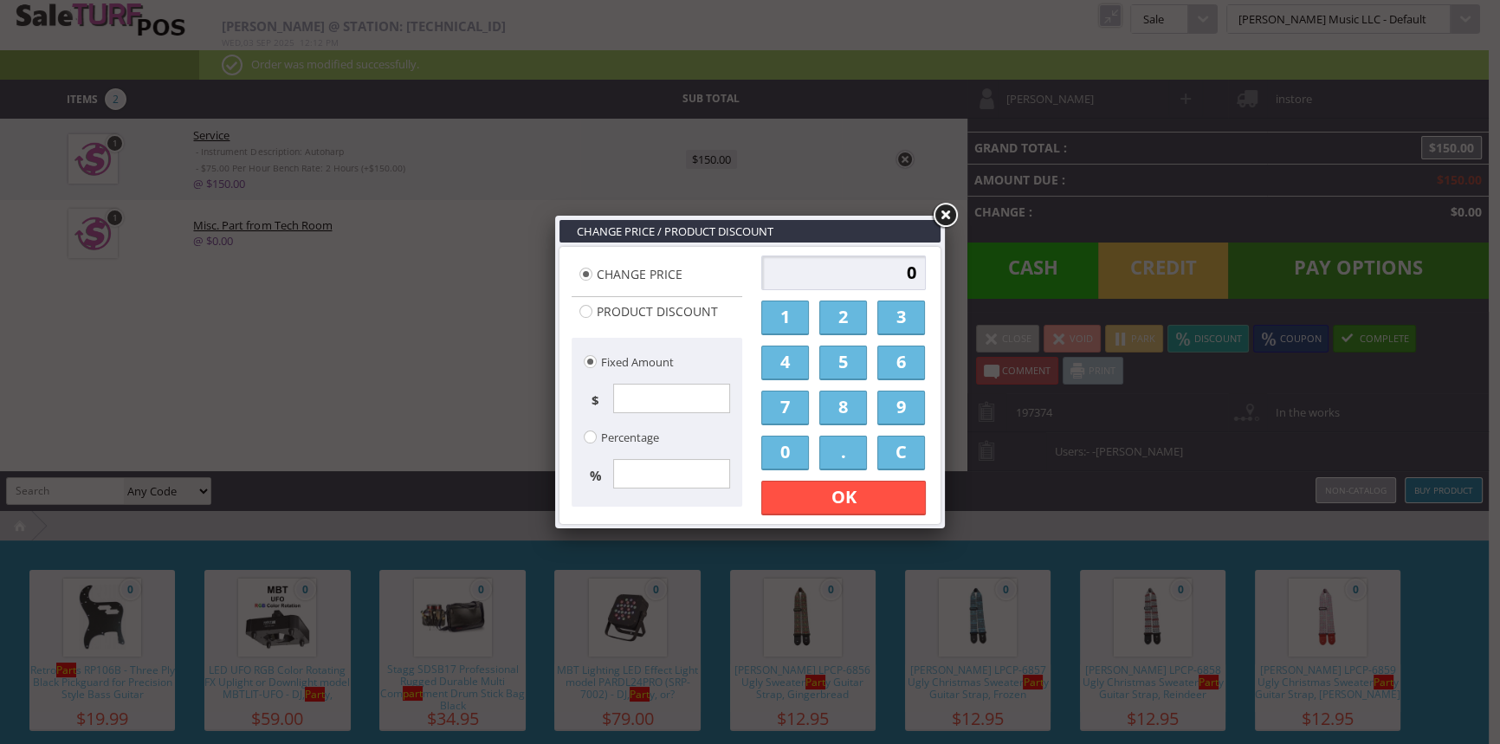
scroll to position [0, 0]
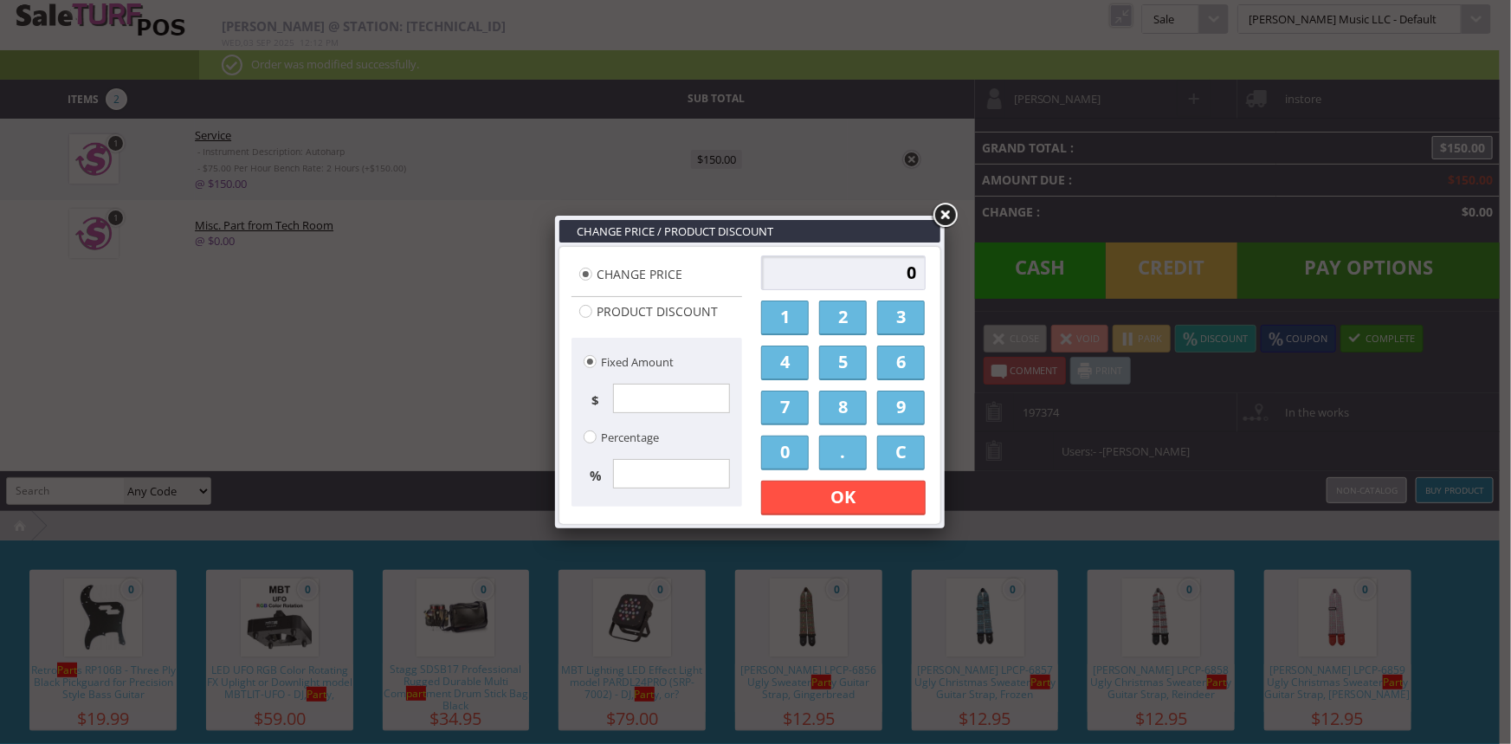
click at [798, 323] on link "1" at bounding box center [785, 317] width 48 height 35
click at [839, 354] on link "5" at bounding box center [843, 362] width 48 height 35
click at [786, 451] on link "0" at bounding box center [785, 453] width 48 height 35
type input "150"
click at [836, 501] on link "OK" at bounding box center [843, 498] width 165 height 35
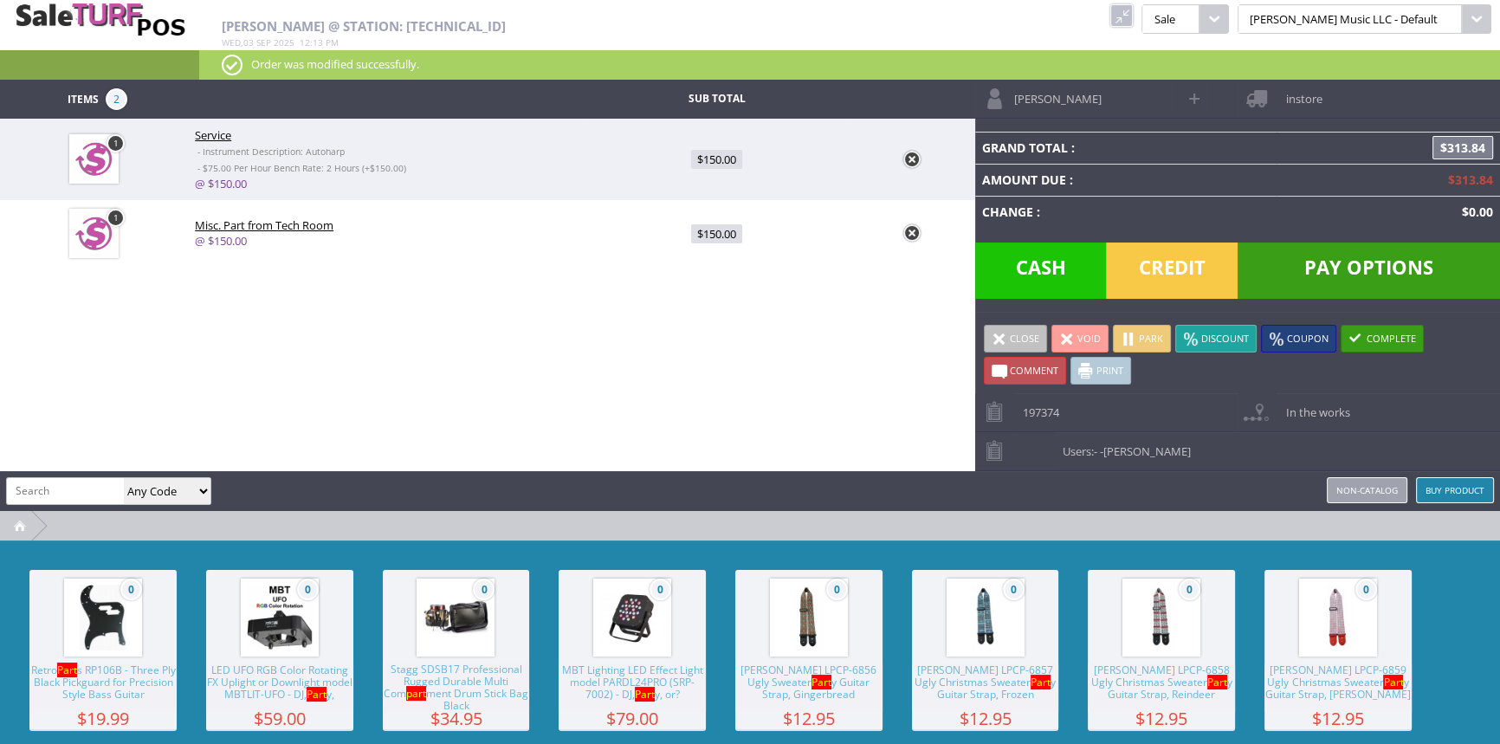
click at [1186, 274] on span "Credit" at bounding box center [1172, 270] width 132 height 56
